Goal: Information Seeking & Learning: Check status

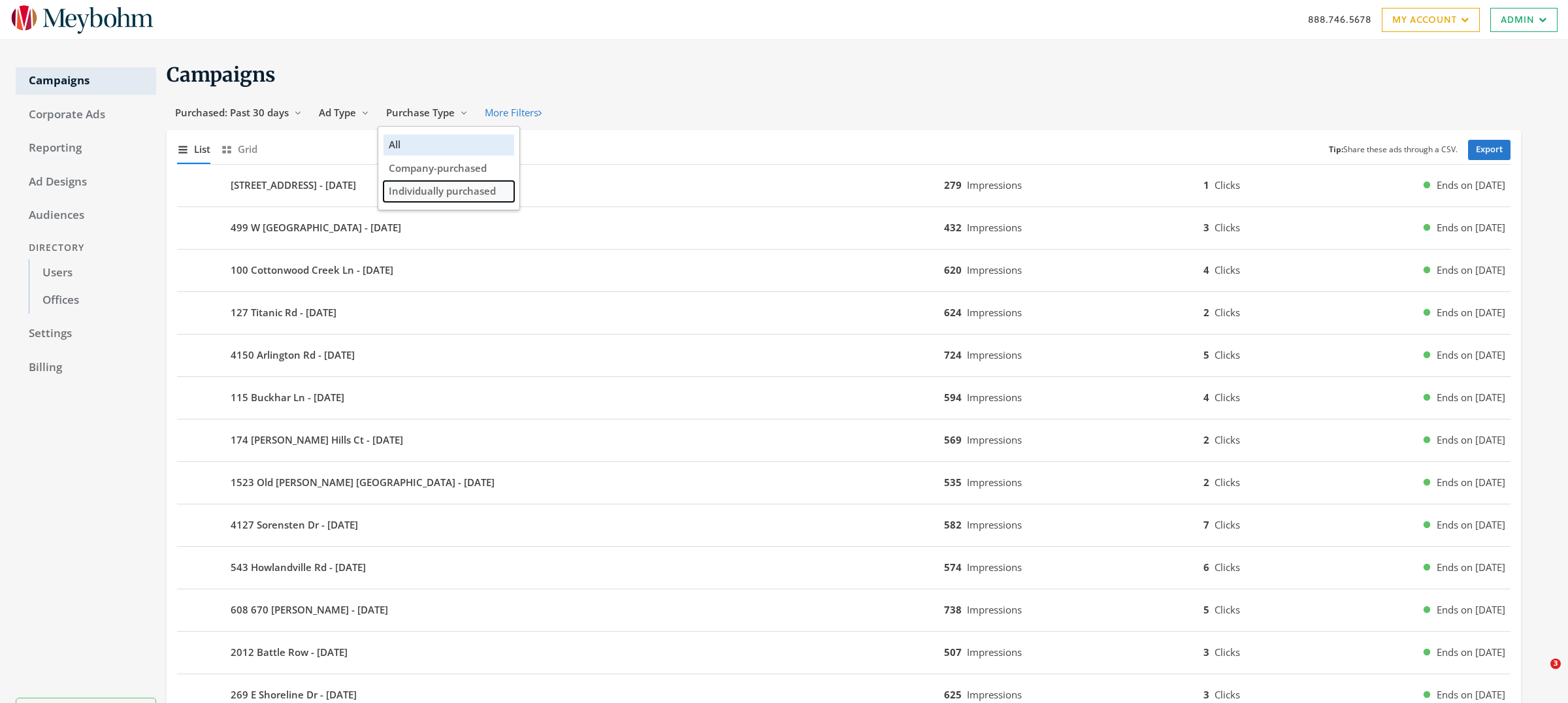
click at [416, 195] on span "Individually purchased" at bounding box center [443, 190] width 107 height 13
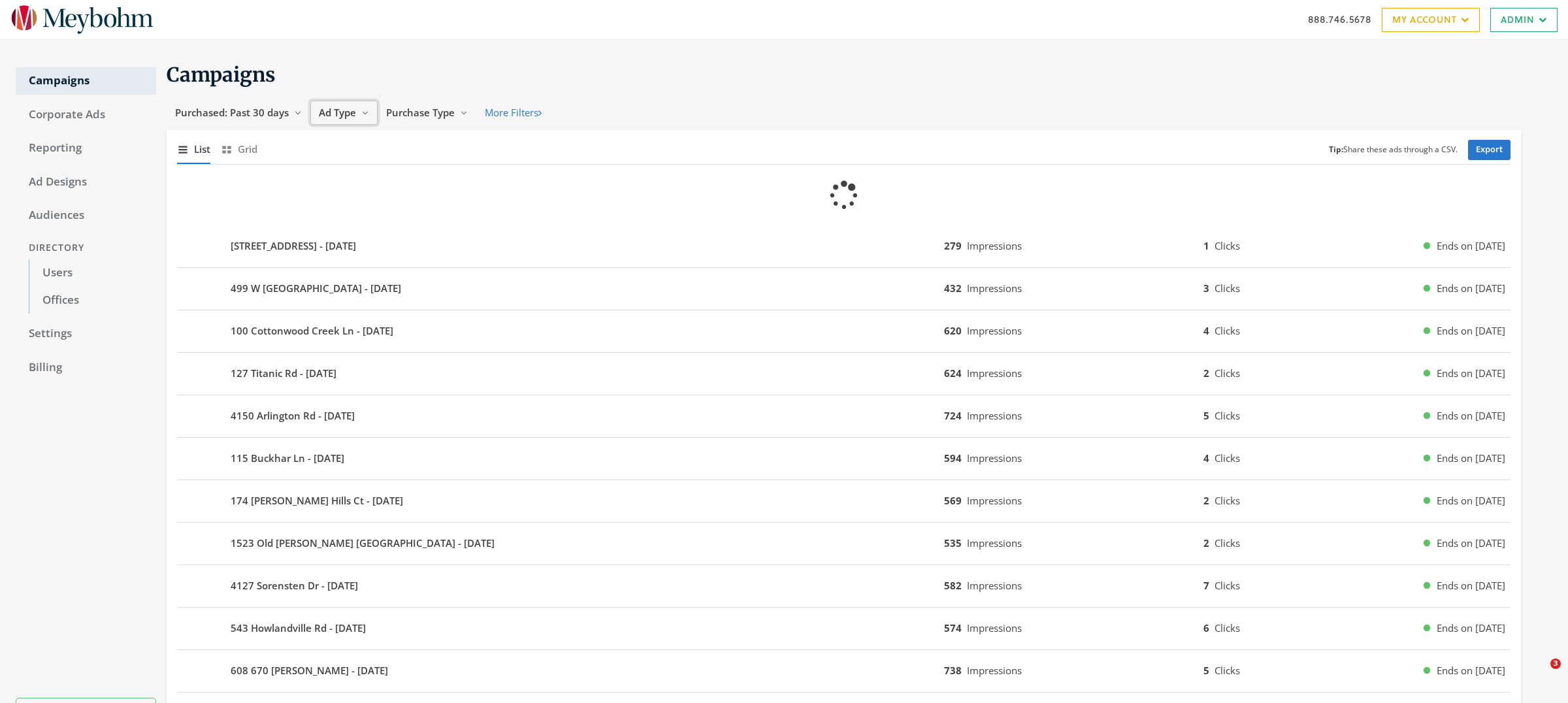
click at [338, 113] on span "Ad Type" at bounding box center [337, 112] width 37 height 13
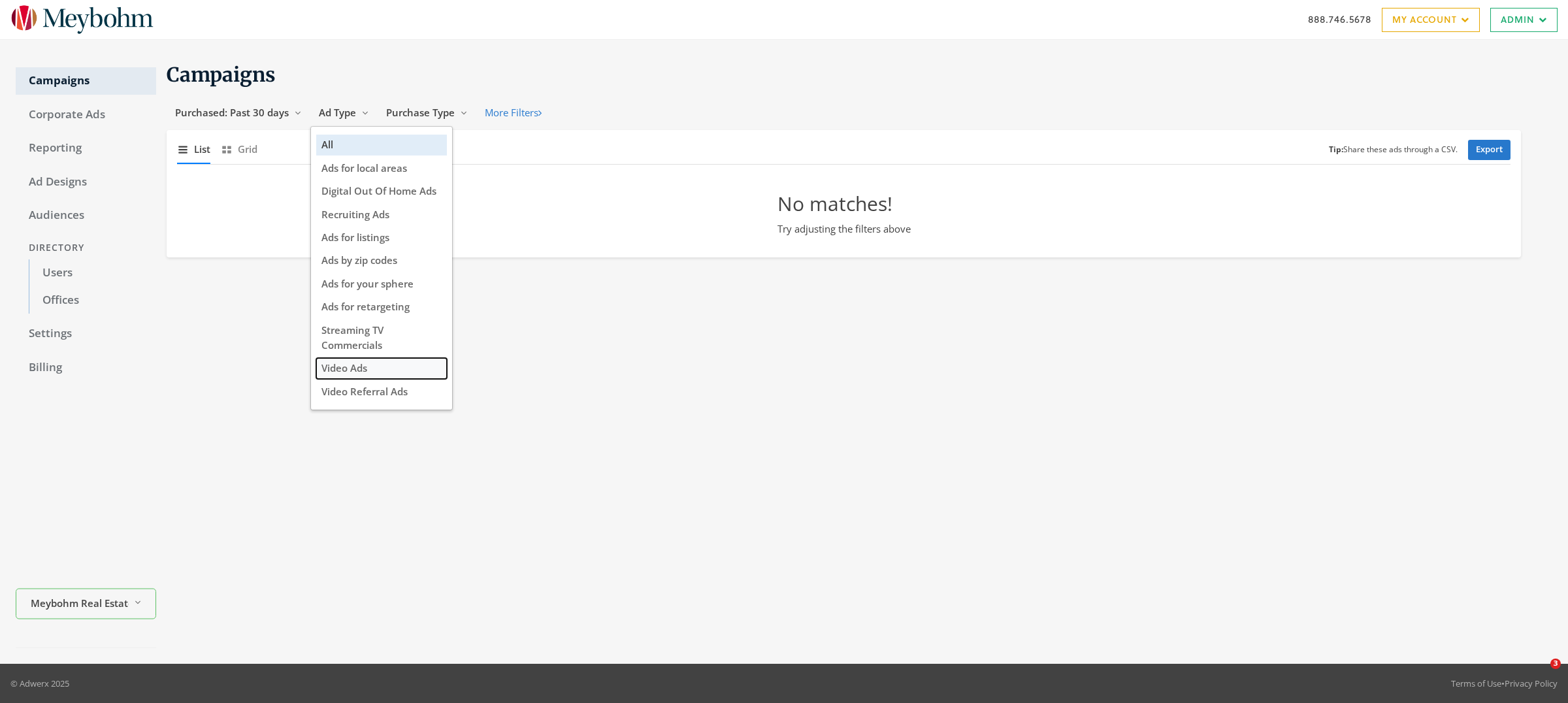
click at [350, 365] on span "Video Ads" at bounding box center [344, 367] width 45 height 13
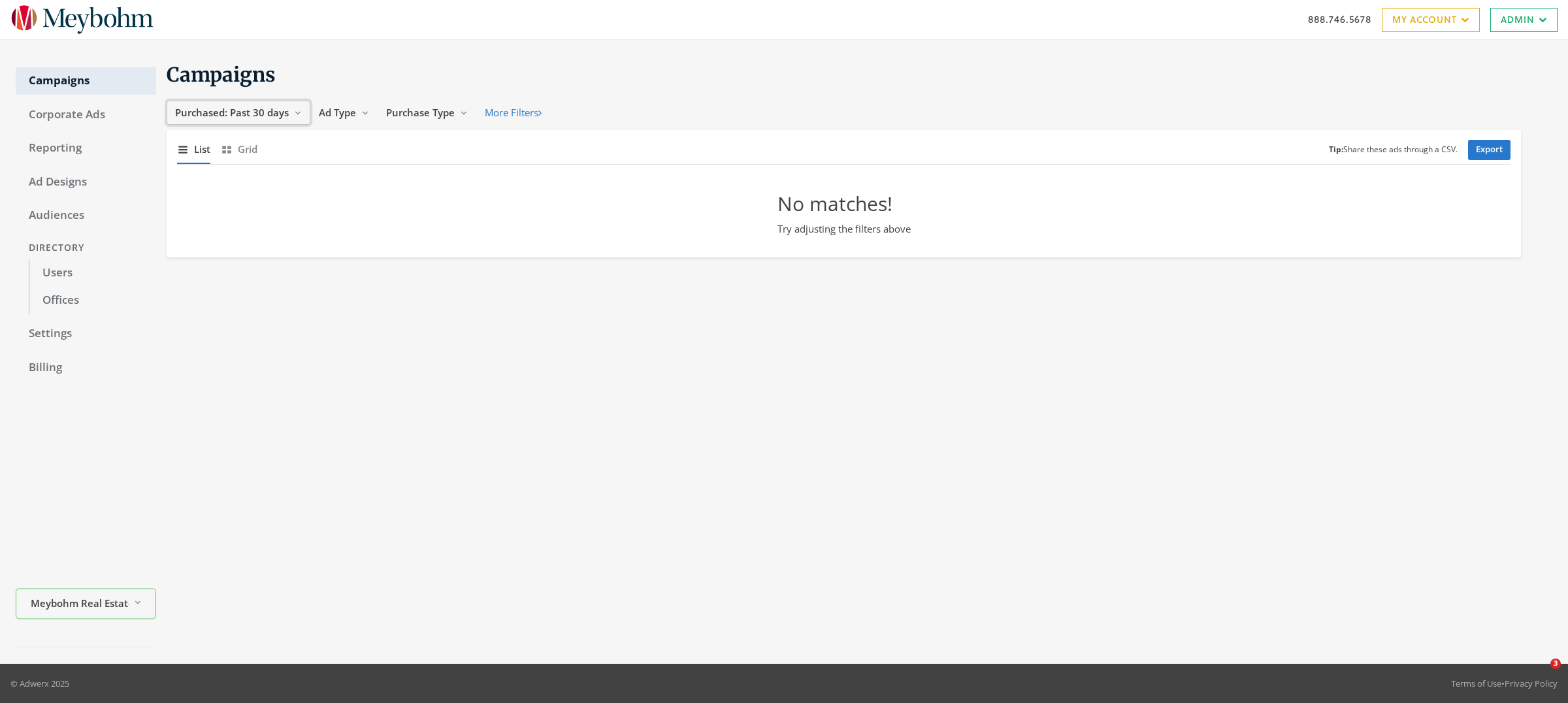
click at [217, 109] on span "Purchased: Past 30 days" at bounding box center [231, 112] width 113 height 13
click at [217, 242] on button "All Time" at bounding box center [219, 238] width 93 height 20
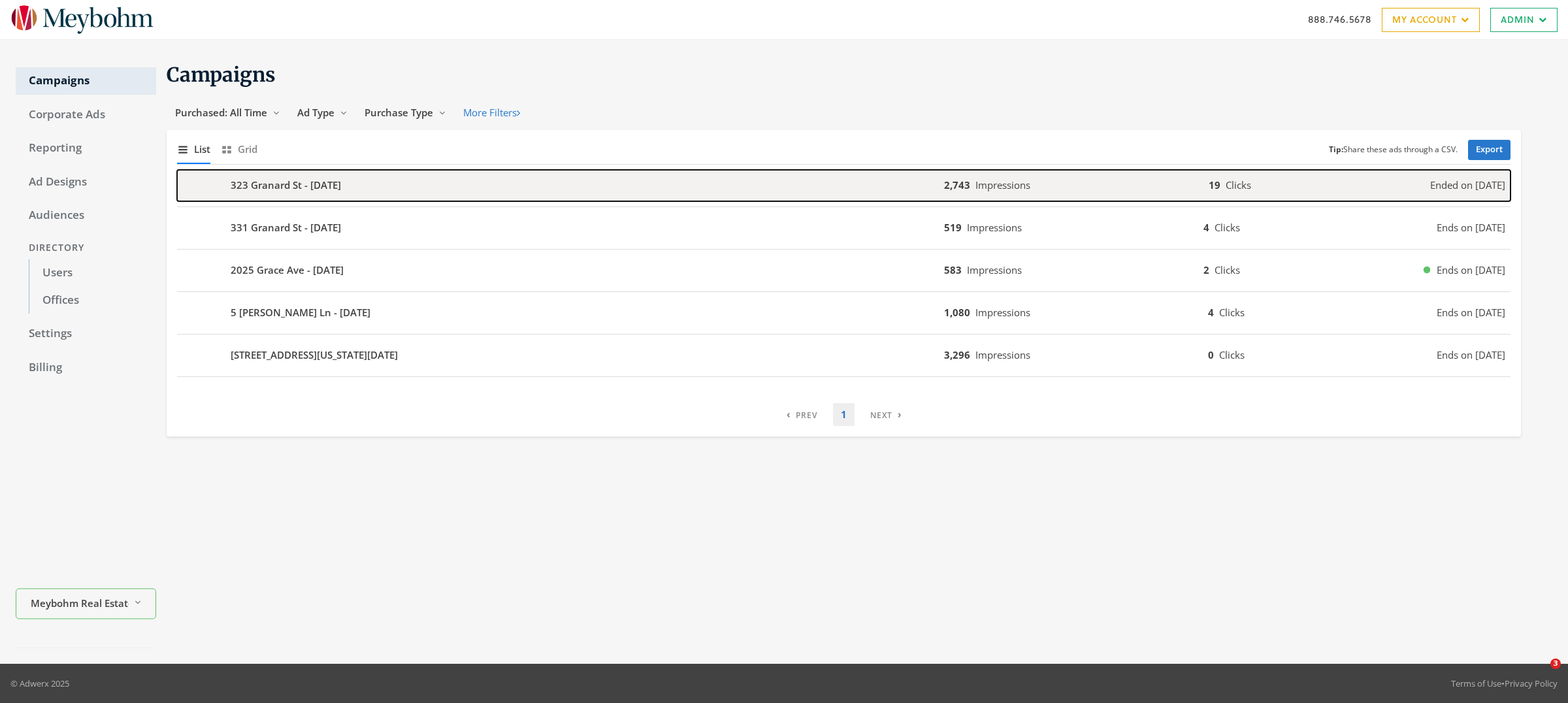
click at [449, 199] on div "323 Granard St - 2025-07-28" at bounding box center [561, 185] width 767 height 31
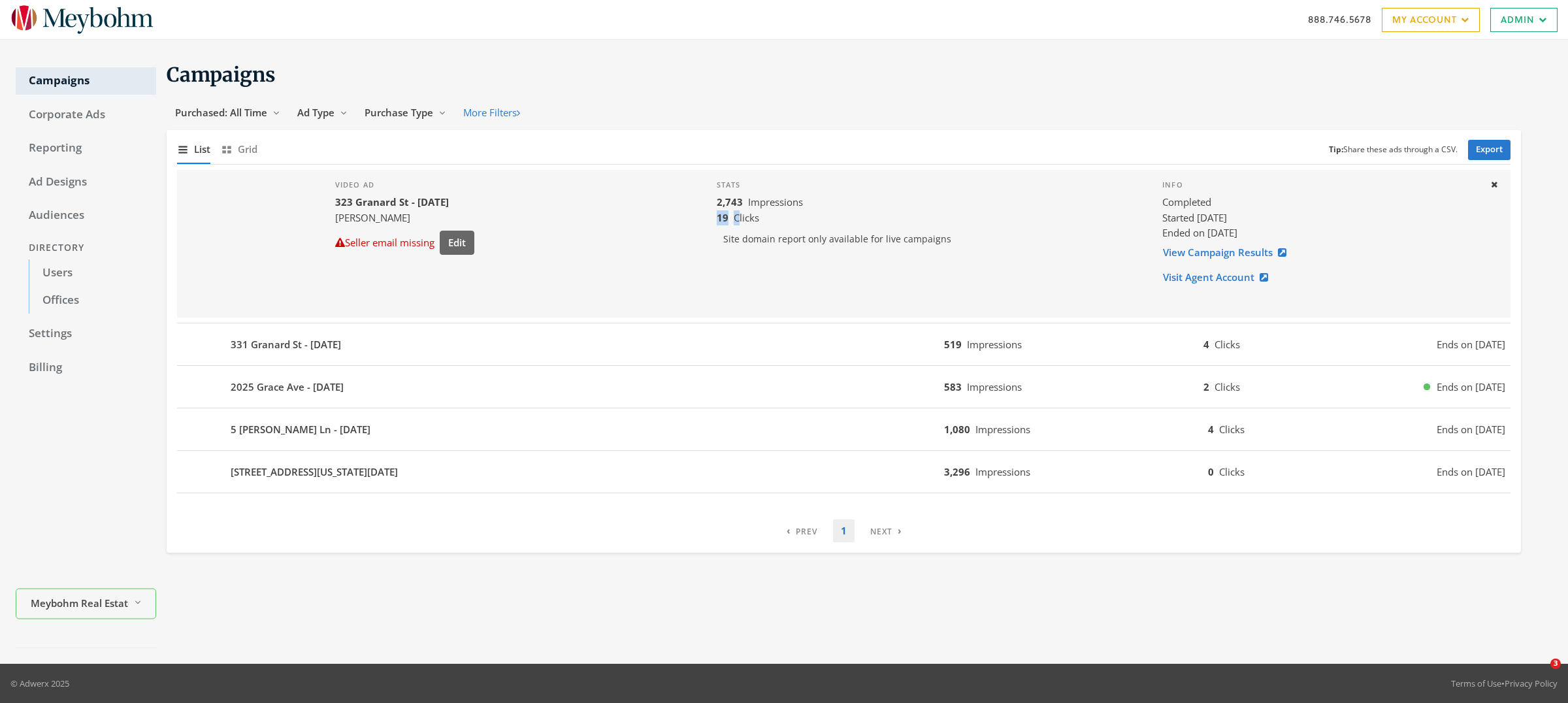
drag, startPoint x: 724, startPoint y: 218, endPoint x: 745, endPoint y: 218, distance: 21.0
click at [745, 218] on div "19 Clicks" at bounding box center [929, 218] width 426 height 15
click at [1233, 254] on link "View Campaign Results" at bounding box center [1228, 252] width 132 height 24
click at [57, 81] on link "Campaigns" at bounding box center [86, 81] width 141 height 27
click at [1494, 183] on icon at bounding box center [1495, 185] width 7 height 9
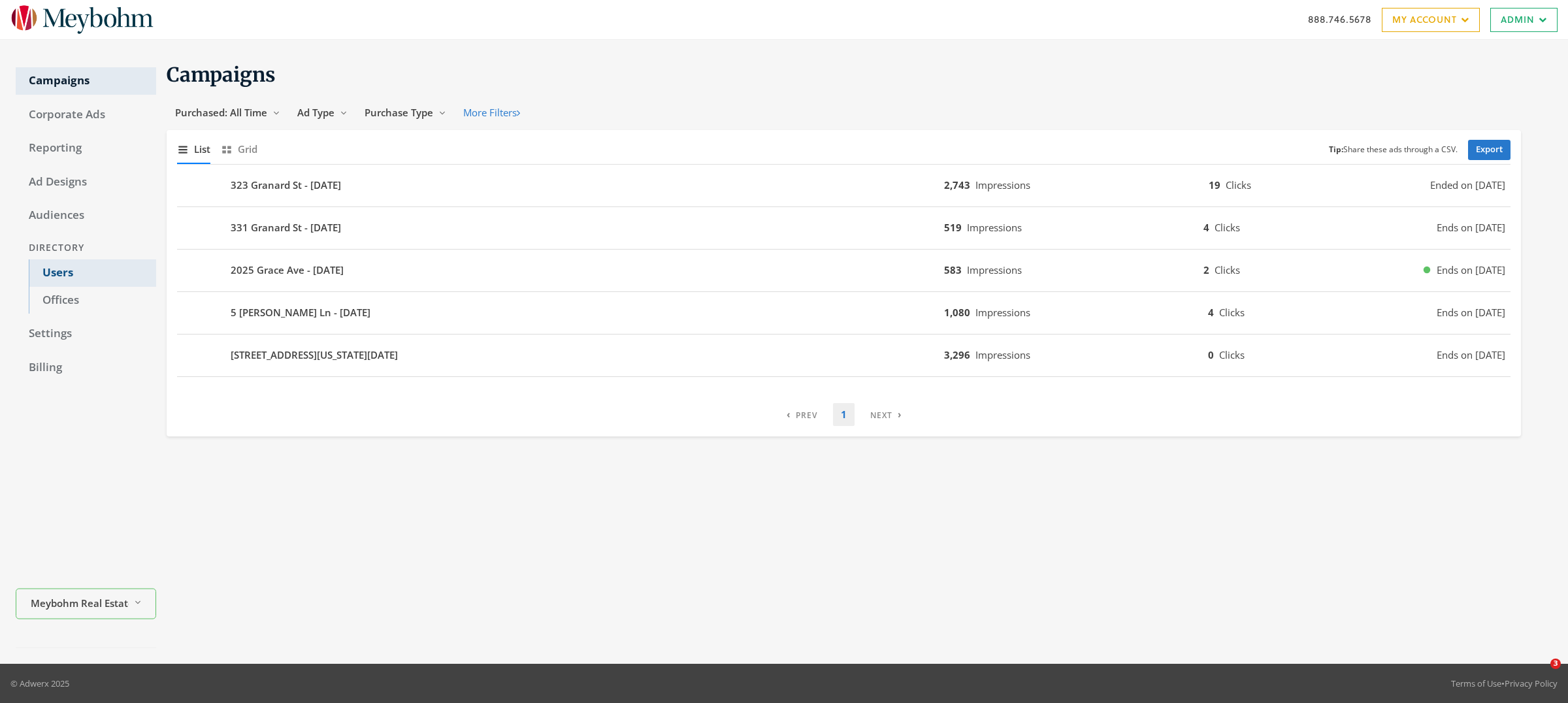
click at [56, 276] on link "Users" at bounding box center [92, 273] width 128 height 27
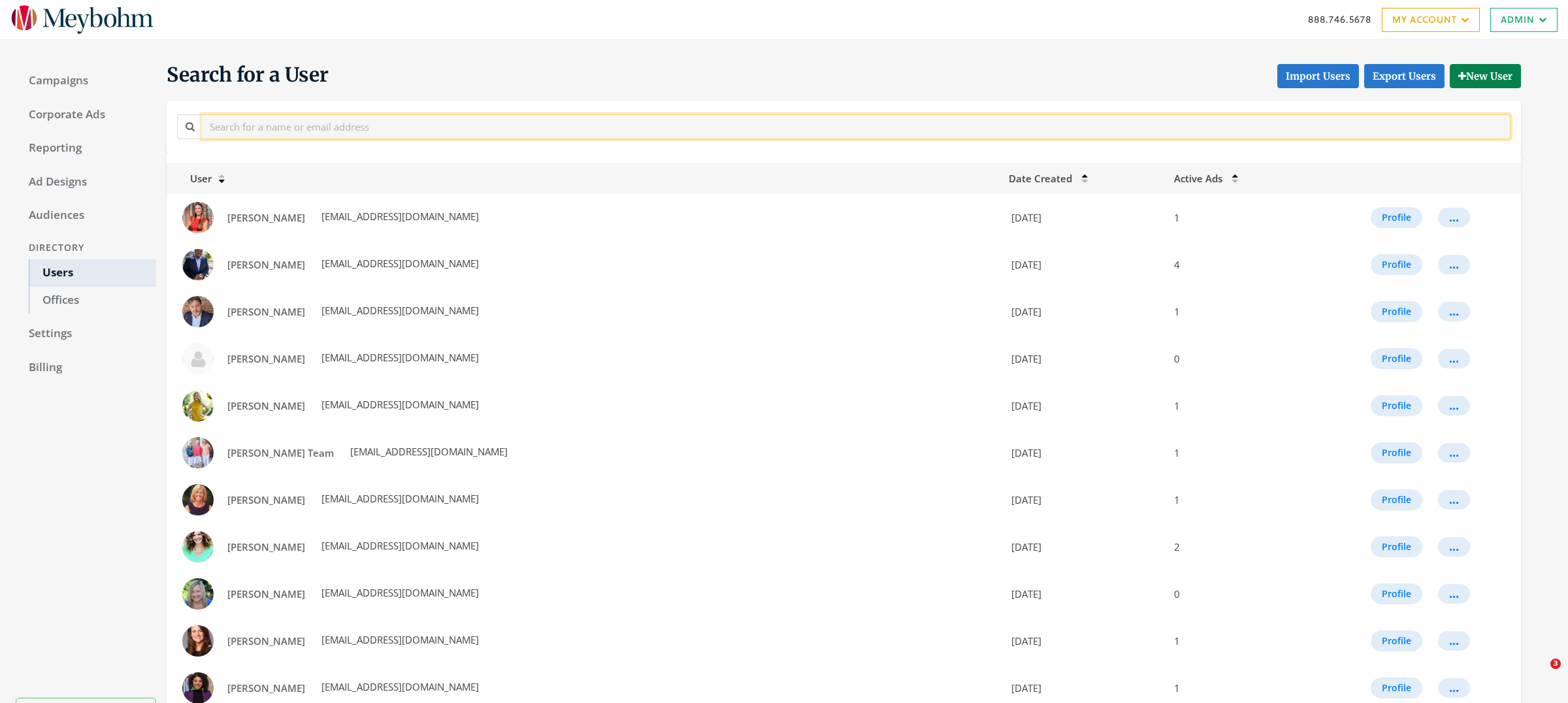
click at [254, 130] on input "text" at bounding box center [856, 126] width 1309 height 24
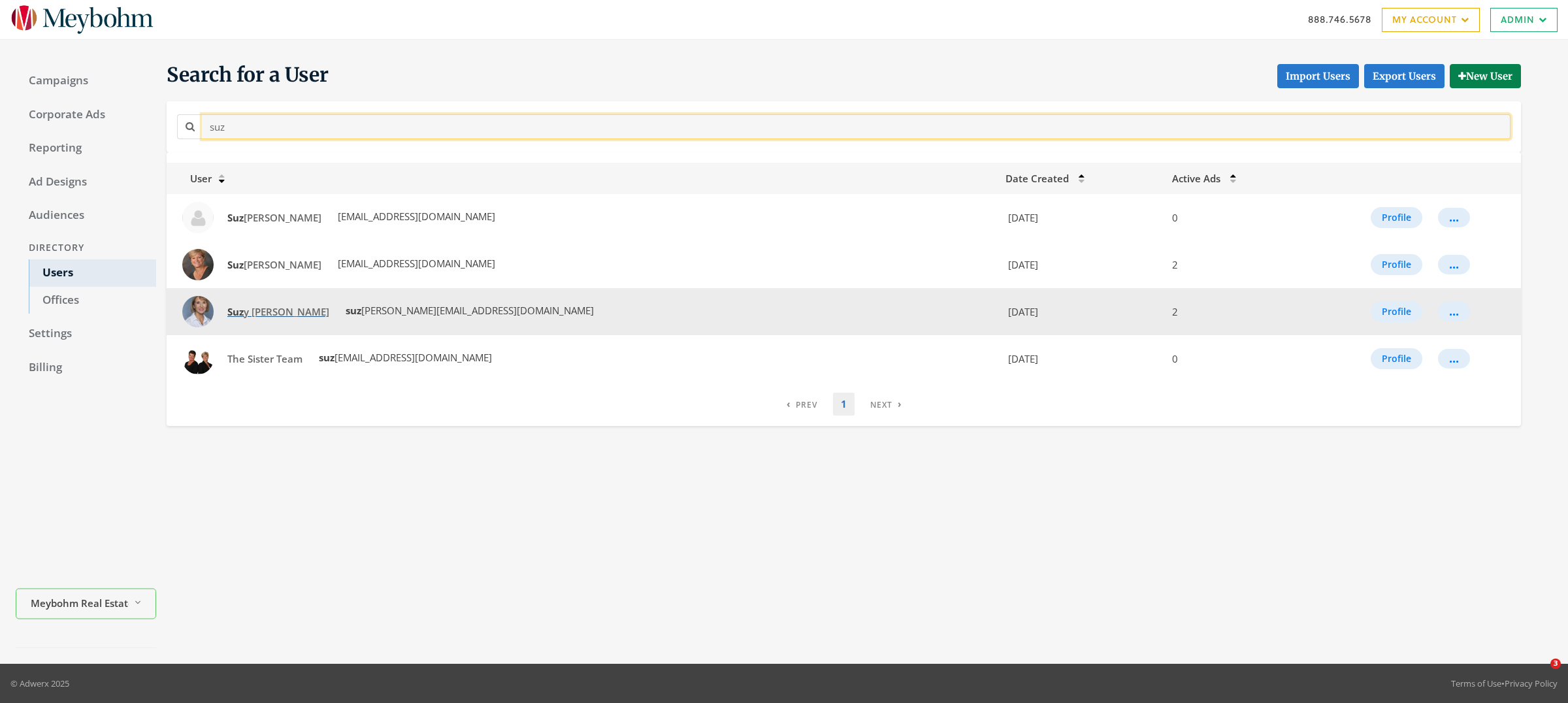
type input "suz"
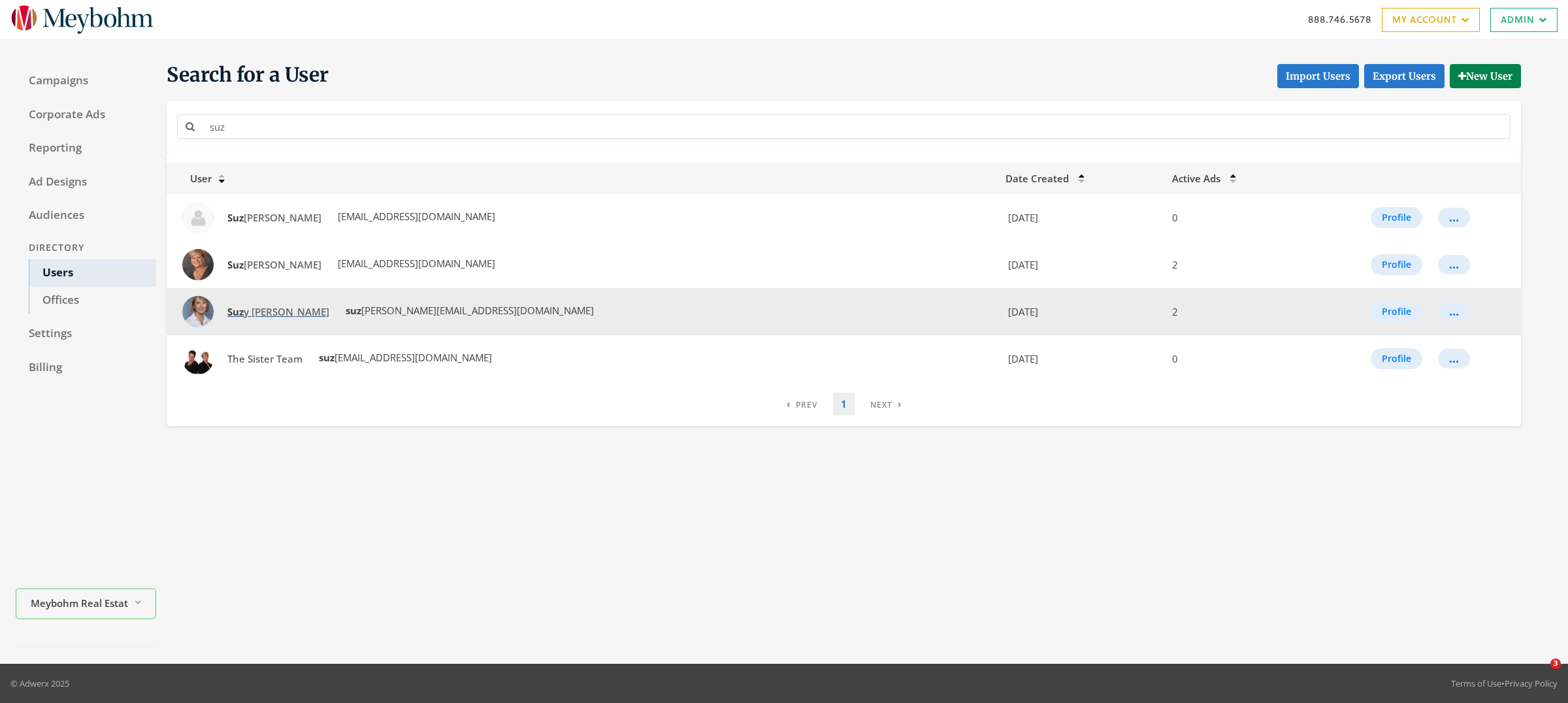
click at [259, 312] on span "Suz y Haslup" at bounding box center [278, 311] width 102 height 13
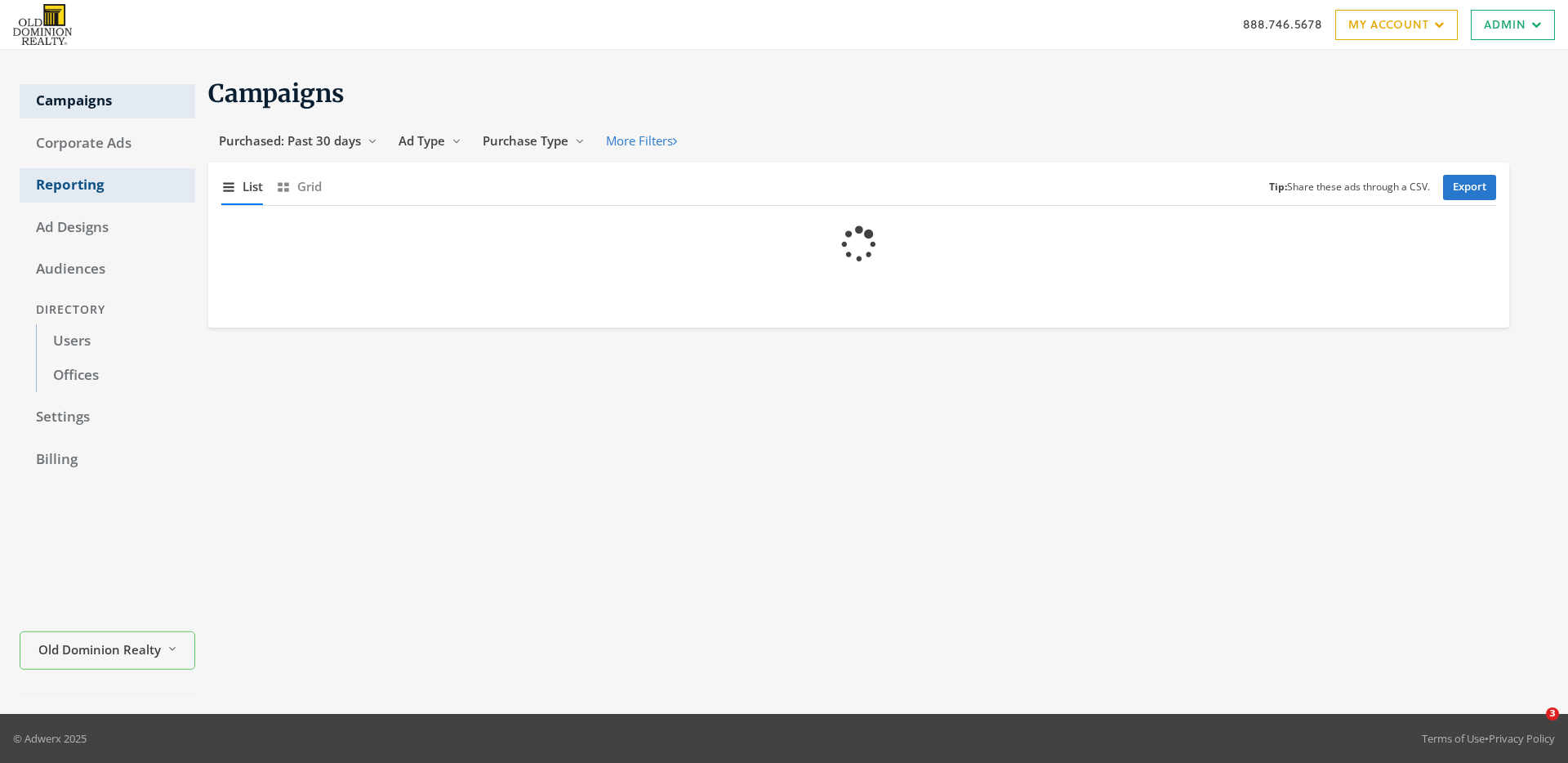
click at [82, 186] on link "Reporting" at bounding box center [107, 185] width 176 height 34
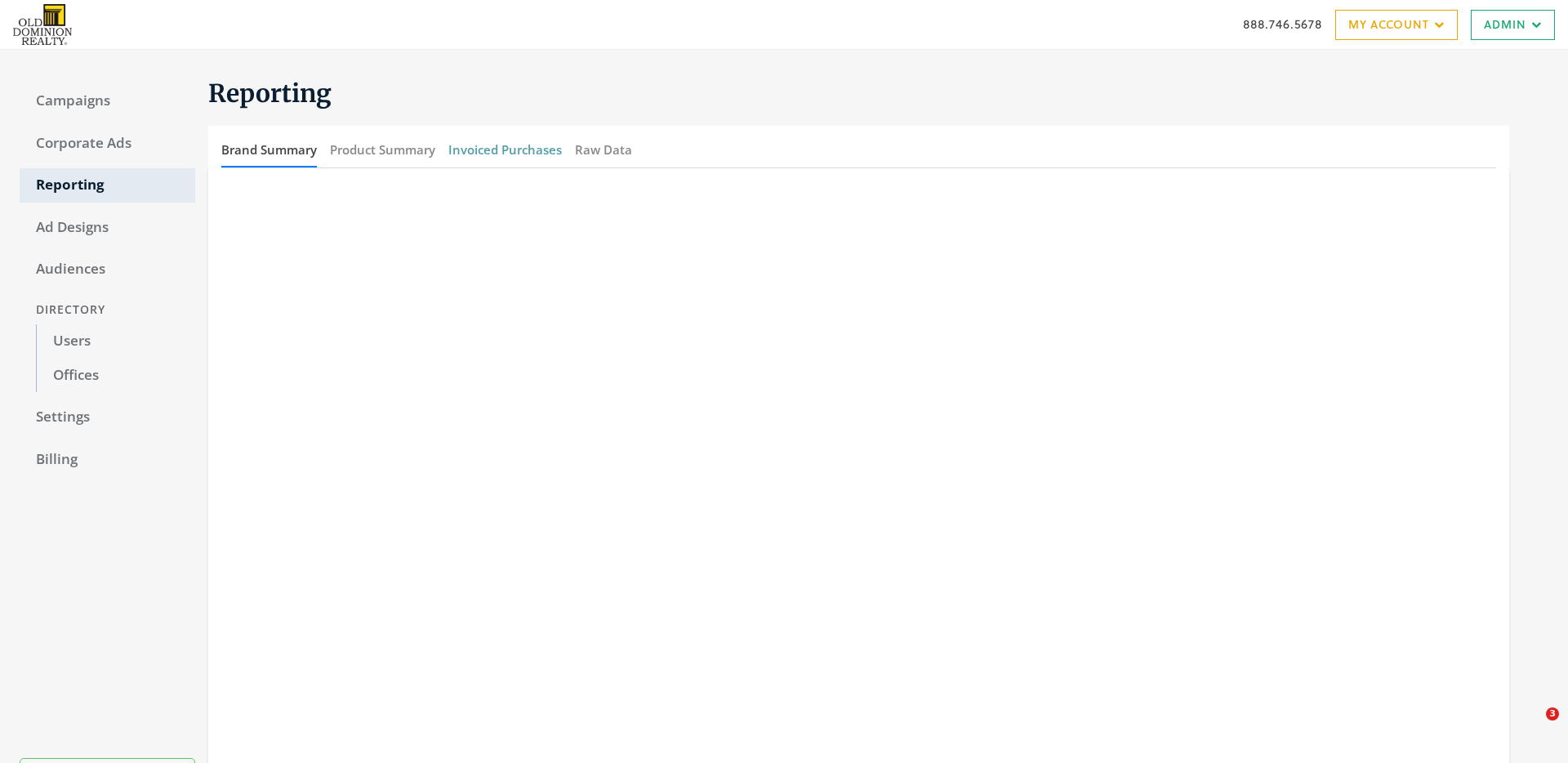
click at [518, 144] on button "Invoiced Purchases" at bounding box center [505, 149] width 114 height 35
